Goal: Task Accomplishment & Management: Complete application form

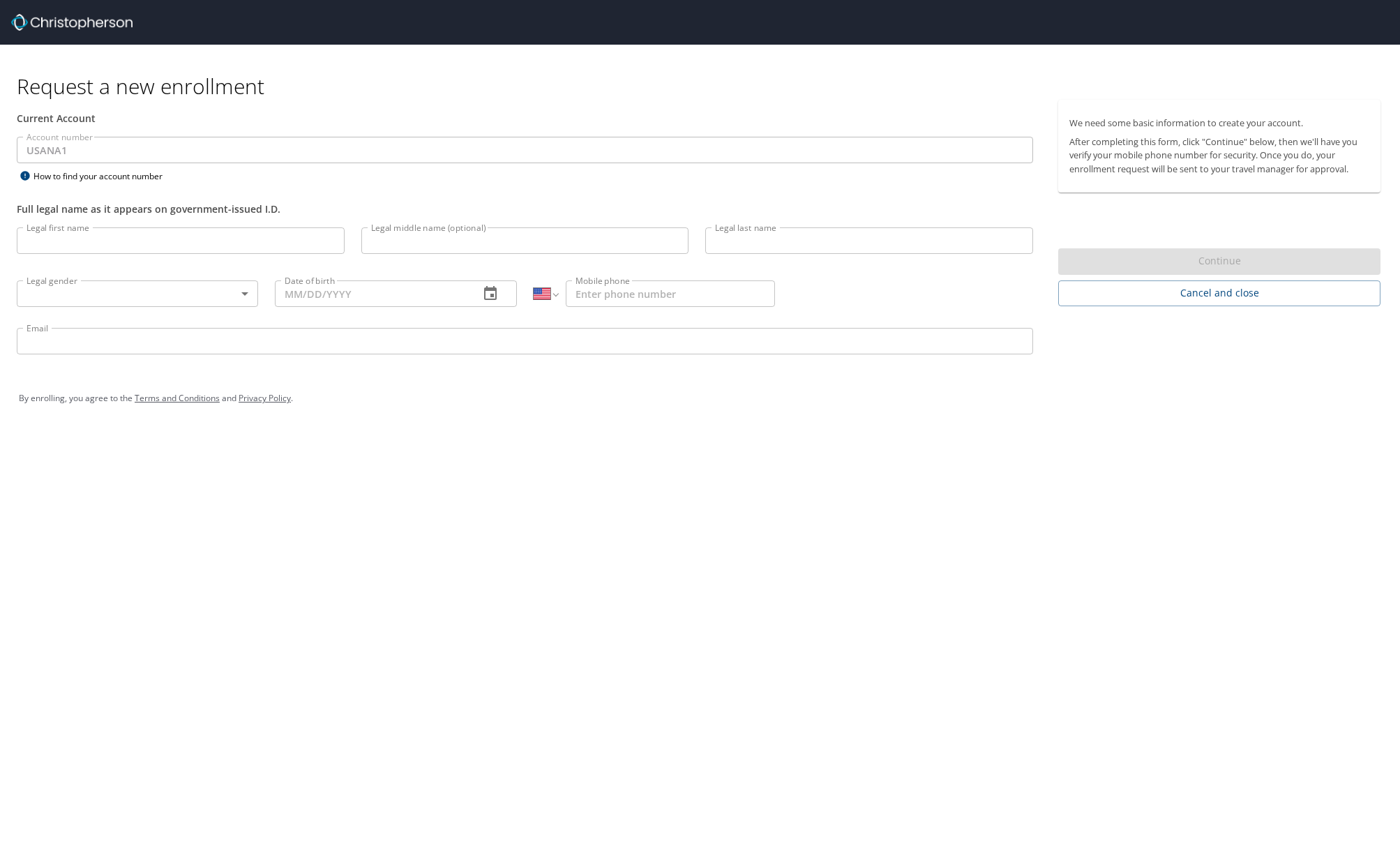
select select "US"
click at [97, 247] on input "Legal first name" at bounding box center [181, 241] width 328 height 27
type input "[PERSON_NAME]"
type input "A"
type input "[PERSON_NAME]"
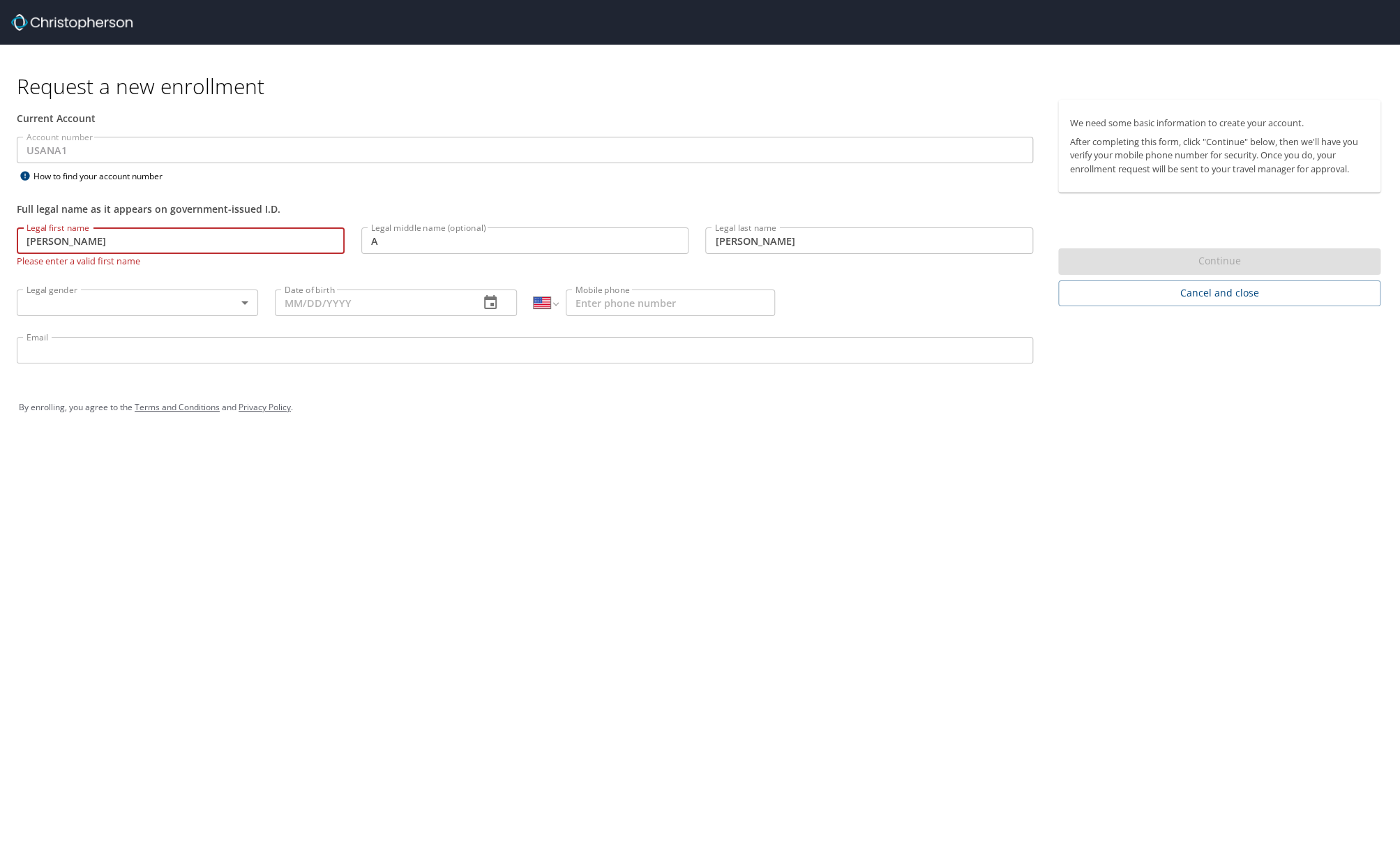
type input "[DATE]"
type input "[PHONE_NUMBER]"
type input "[EMAIL_ADDRESS][DOMAIN_NAME]"
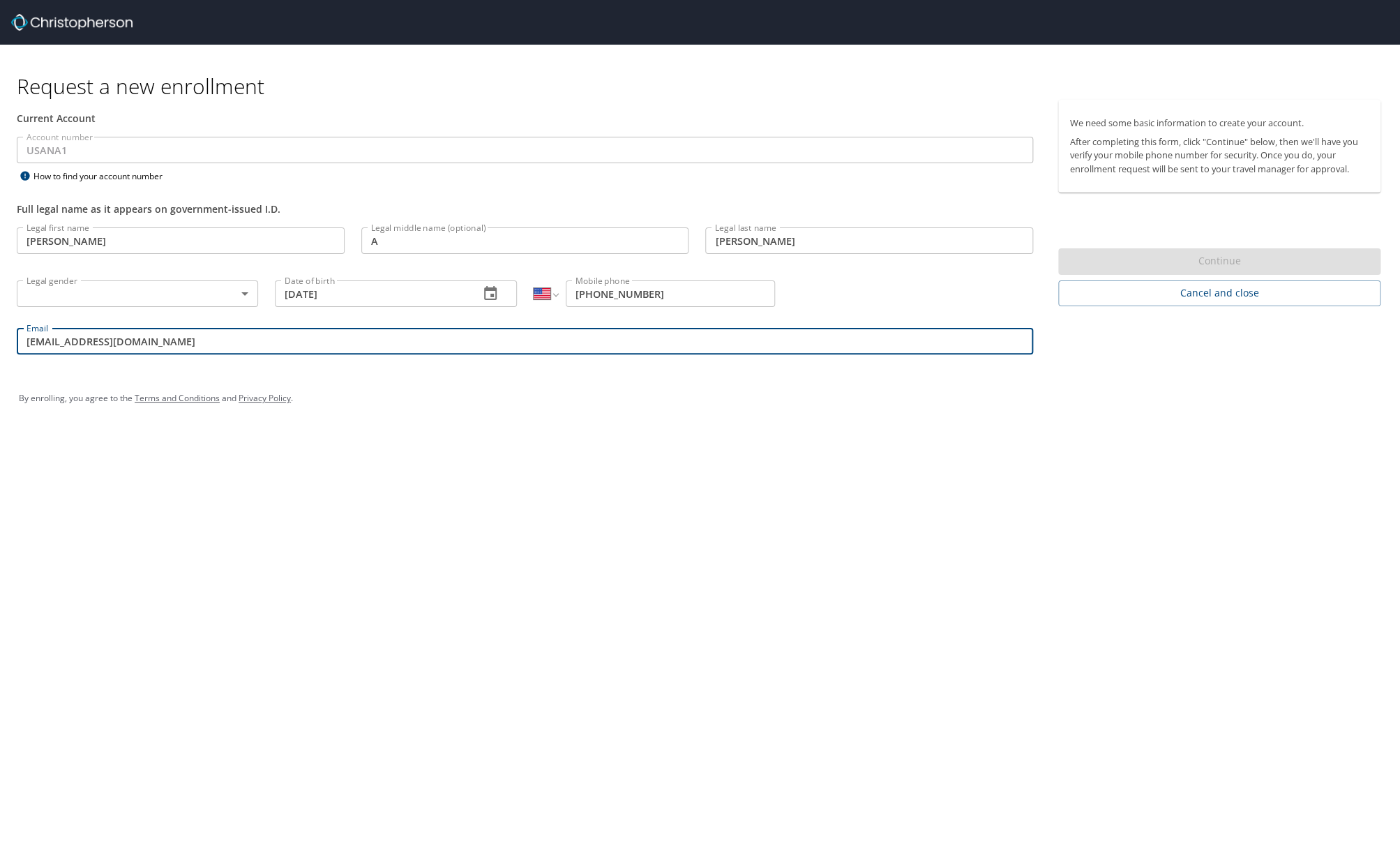
click at [219, 296] on body "Request a new enrollment Current Account Account number USANA1 Account number H…" at bounding box center [700, 424] width 1400 height 849
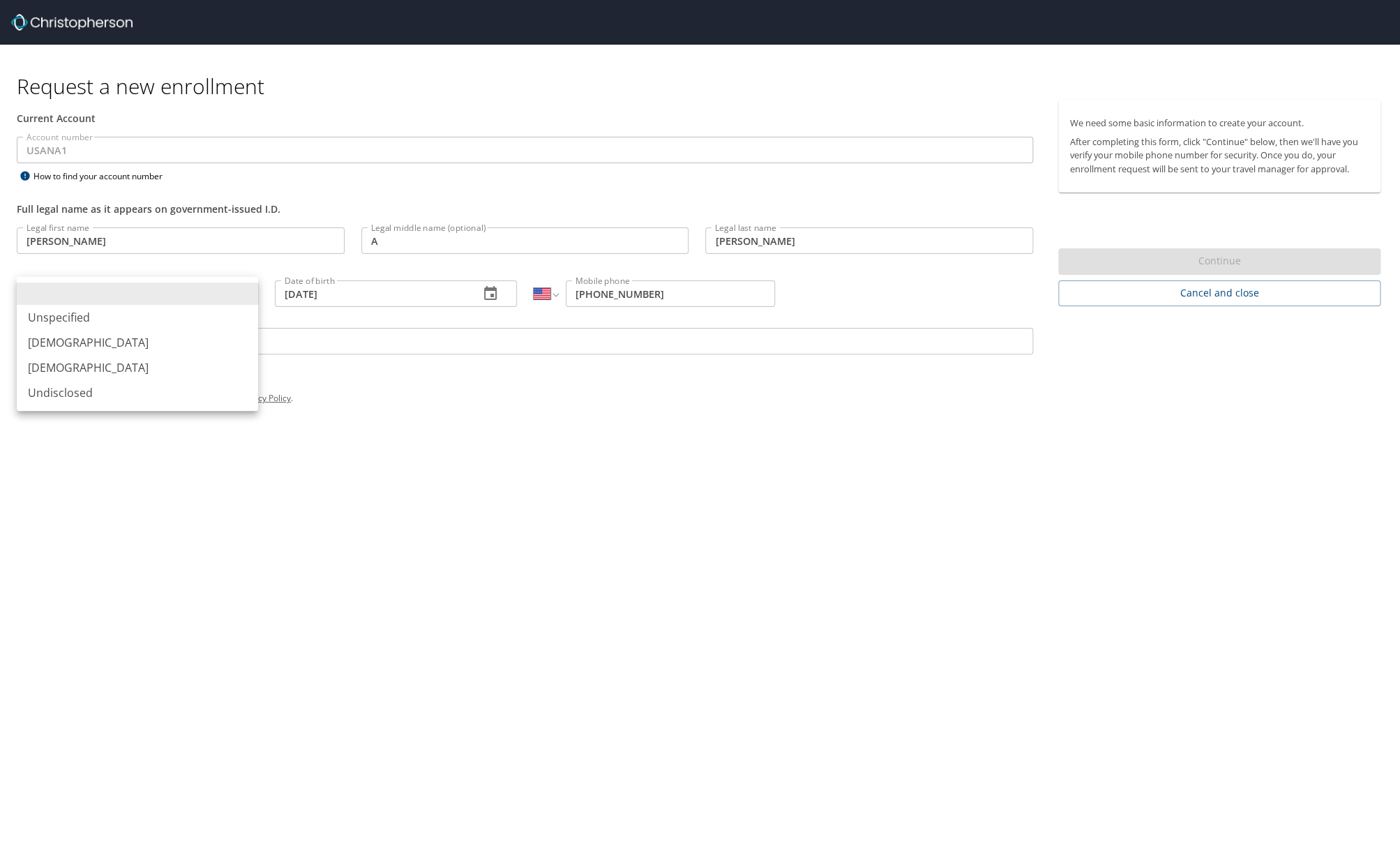
click at [139, 346] on li "[DEMOGRAPHIC_DATA]" at bounding box center [138, 343] width 241 height 25
type input "[DEMOGRAPHIC_DATA]"
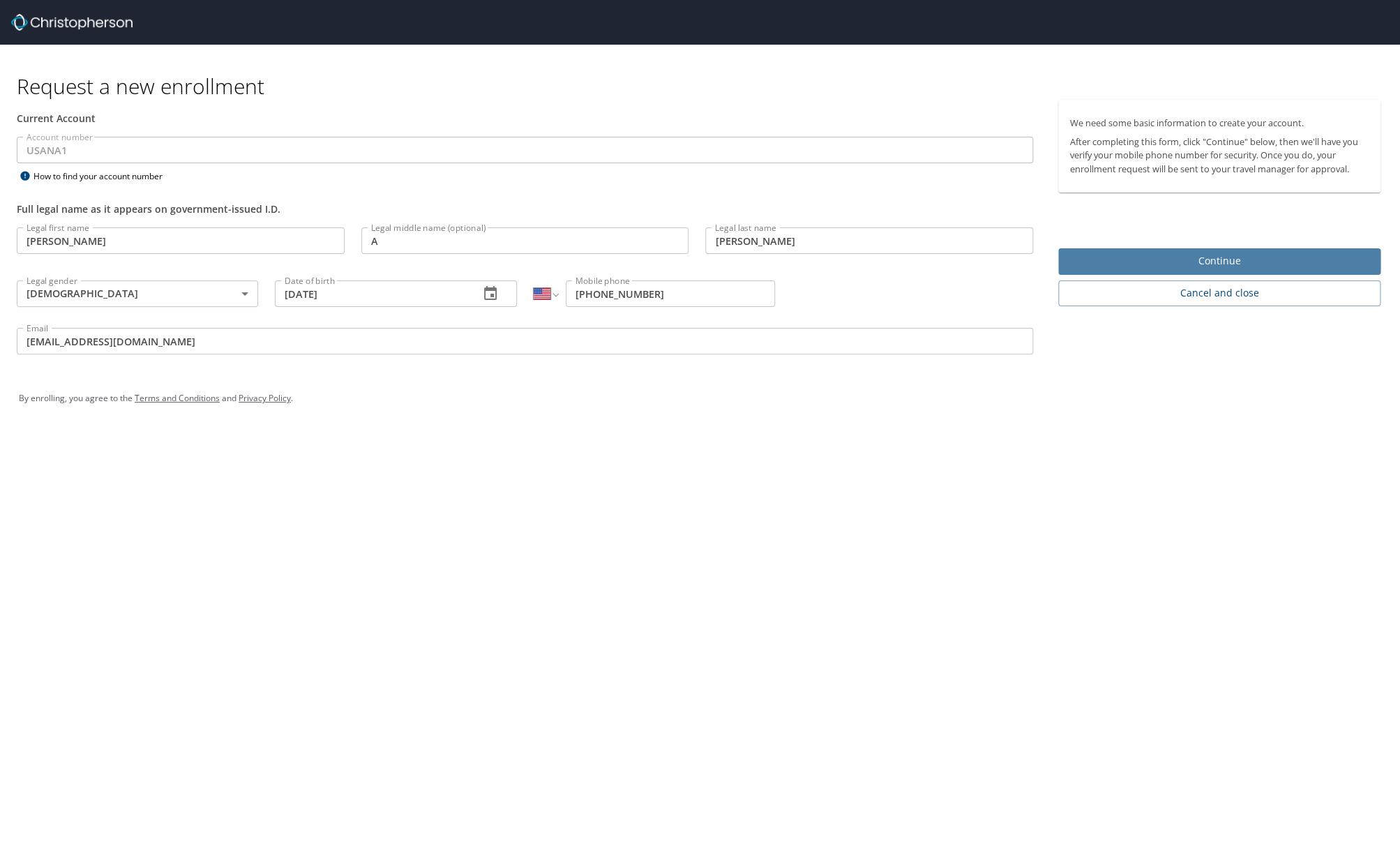
click at [1227, 261] on span "Continue" at bounding box center [1219, 261] width 300 height 18
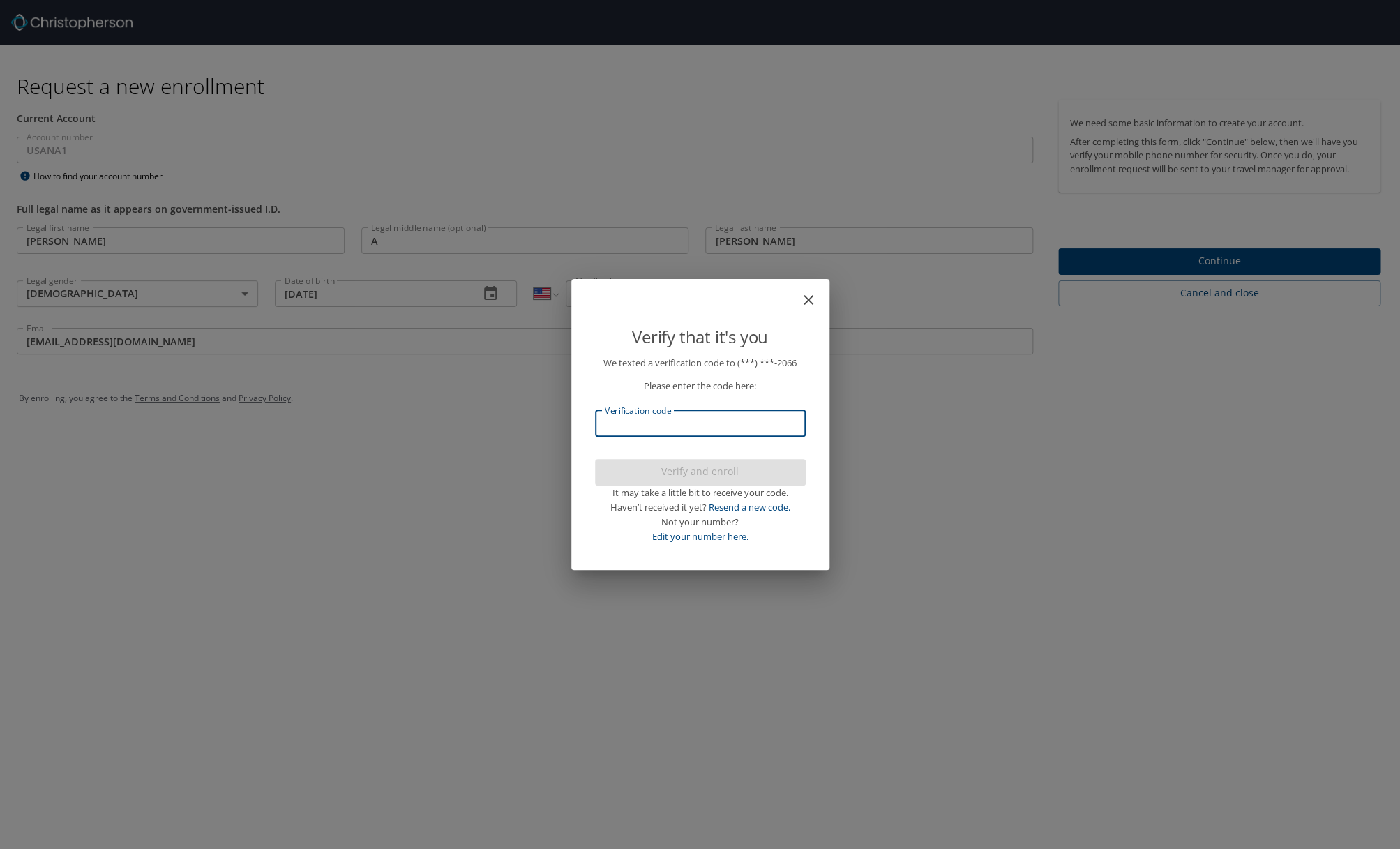
click at [722, 431] on input "Verification code" at bounding box center [700, 423] width 211 height 27
type input "726169"
click at [817, 456] on div "We texted a verification code to (***) ***- 2066 Please enter the code here: Ve…" at bounding box center [700, 460] width 244 height 207
click at [744, 466] on span "Verify and enroll" at bounding box center [700, 472] width 188 height 18
